Goal: Find contact information: Obtain details needed to contact an individual or organization

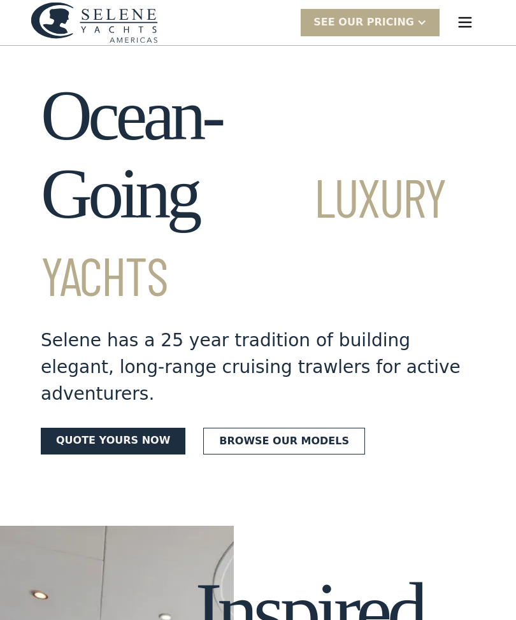
click at [462, 29] on img "menu" at bounding box center [465, 22] width 18 height 18
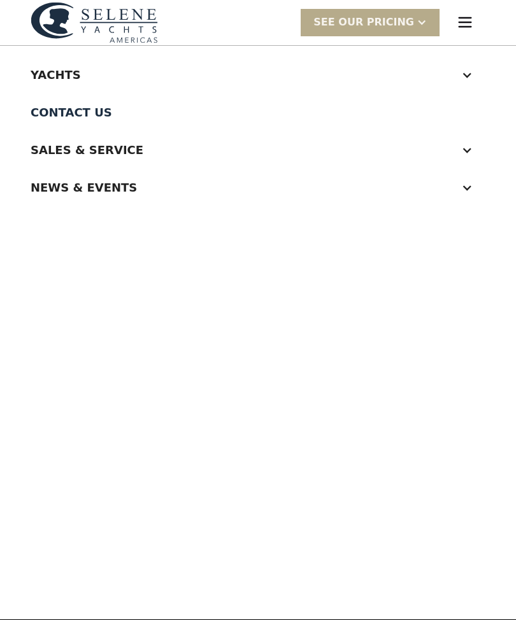
click at [464, 20] on img "menu" at bounding box center [465, 22] width 18 height 18
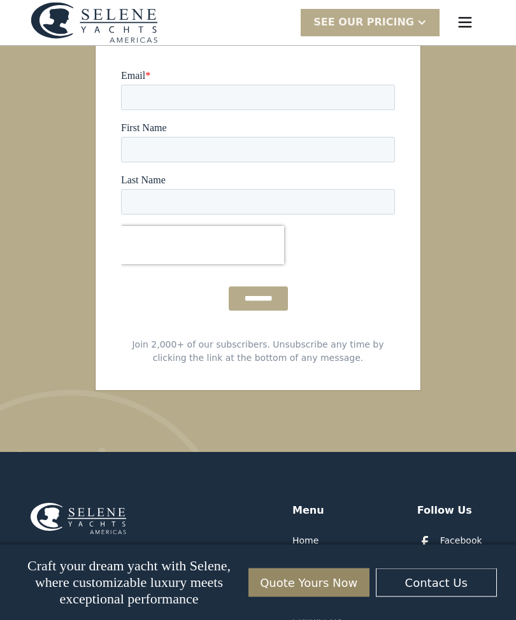
scroll to position [7937, 0]
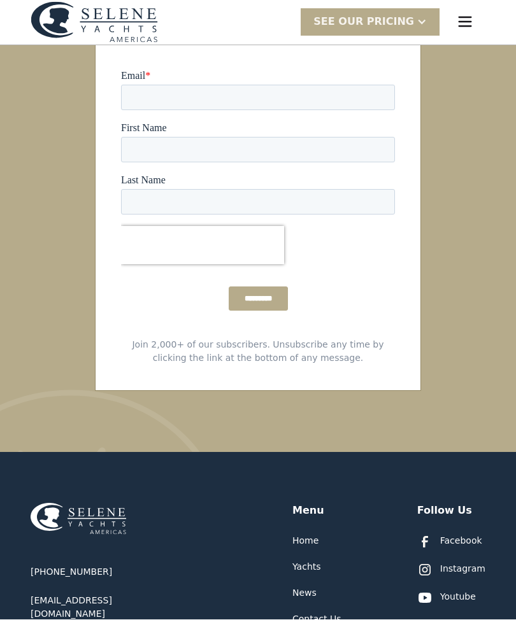
scroll to position [7941, 0]
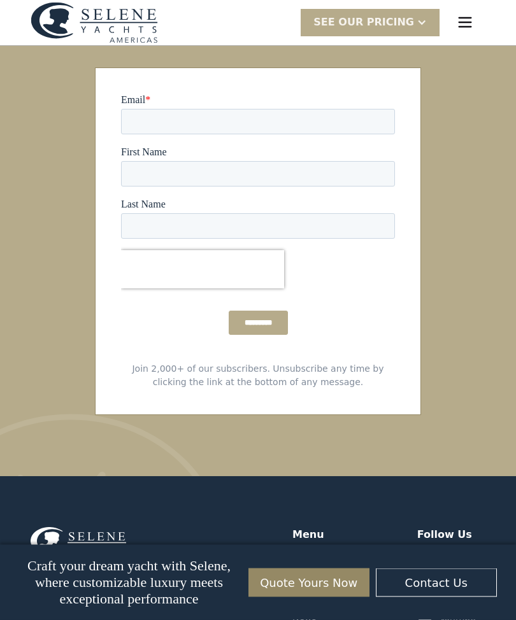
scroll to position [7910, 0]
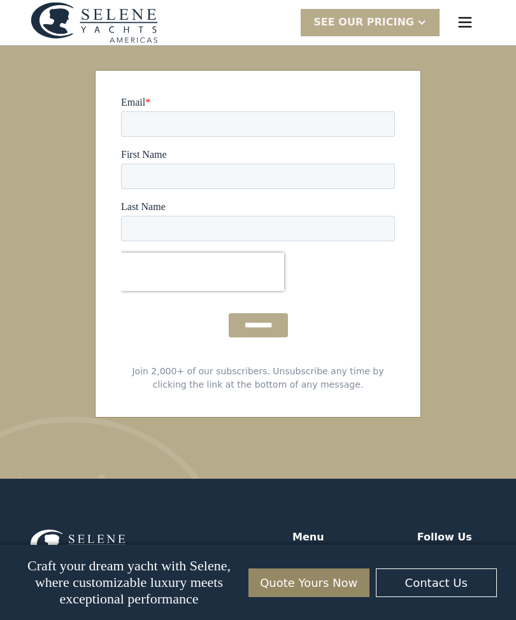
click at [306, 613] on div "News" at bounding box center [304, 619] width 24 height 13
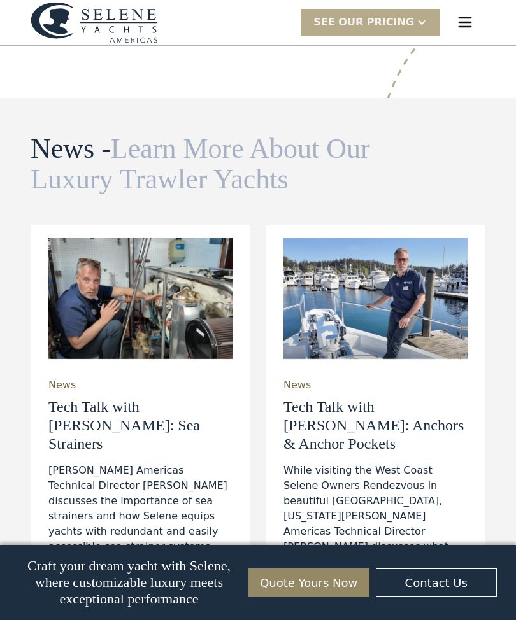
scroll to position [3630, 0]
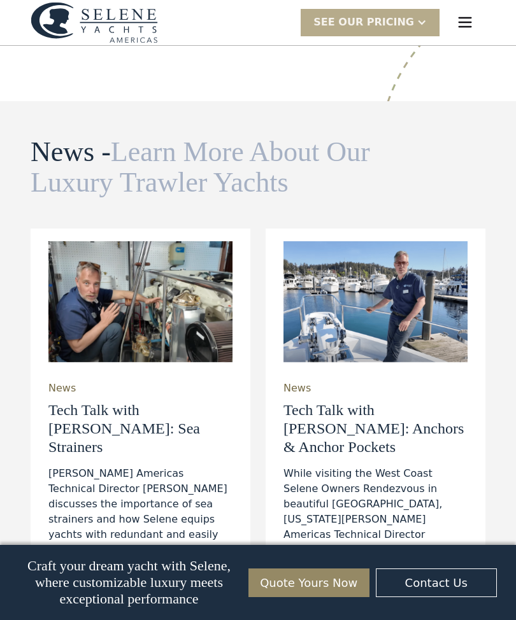
click at [464, 20] on img "menu" at bounding box center [465, 22] width 18 height 18
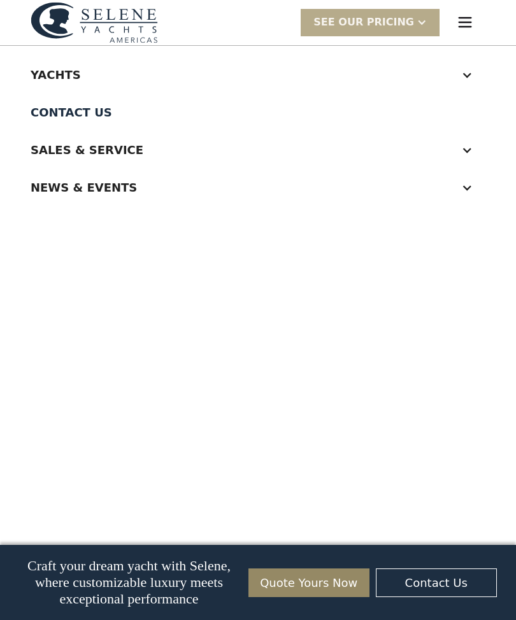
click at [462, 187] on div at bounding box center [466, 187] width 11 height 11
click at [464, 185] on div at bounding box center [466, 187] width 11 height 11
click at [462, 73] on div at bounding box center [466, 74] width 11 height 11
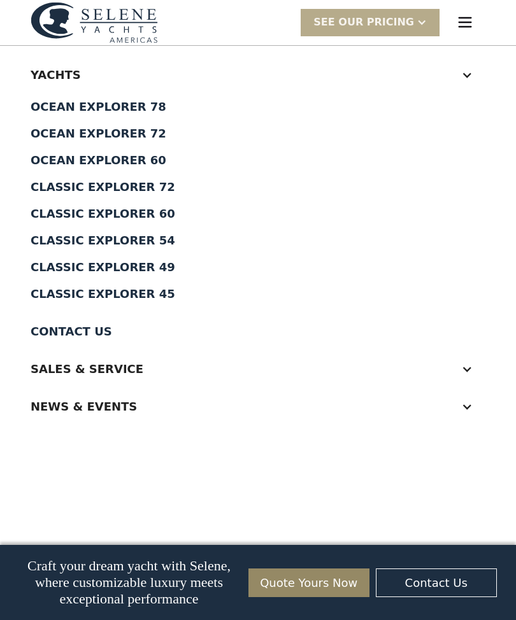
click at [464, 72] on div at bounding box center [466, 74] width 11 height 11
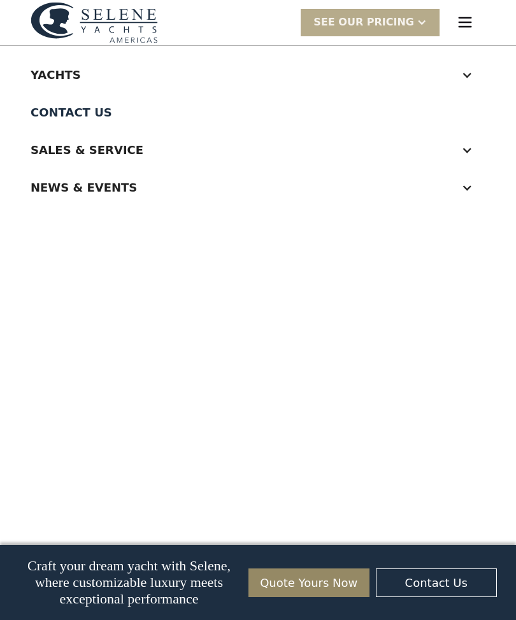
click at [465, 115] on link "Contact Us" at bounding box center [258, 113] width 455 height 38
